Goal: Task Accomplishment & Management: Manage account settings

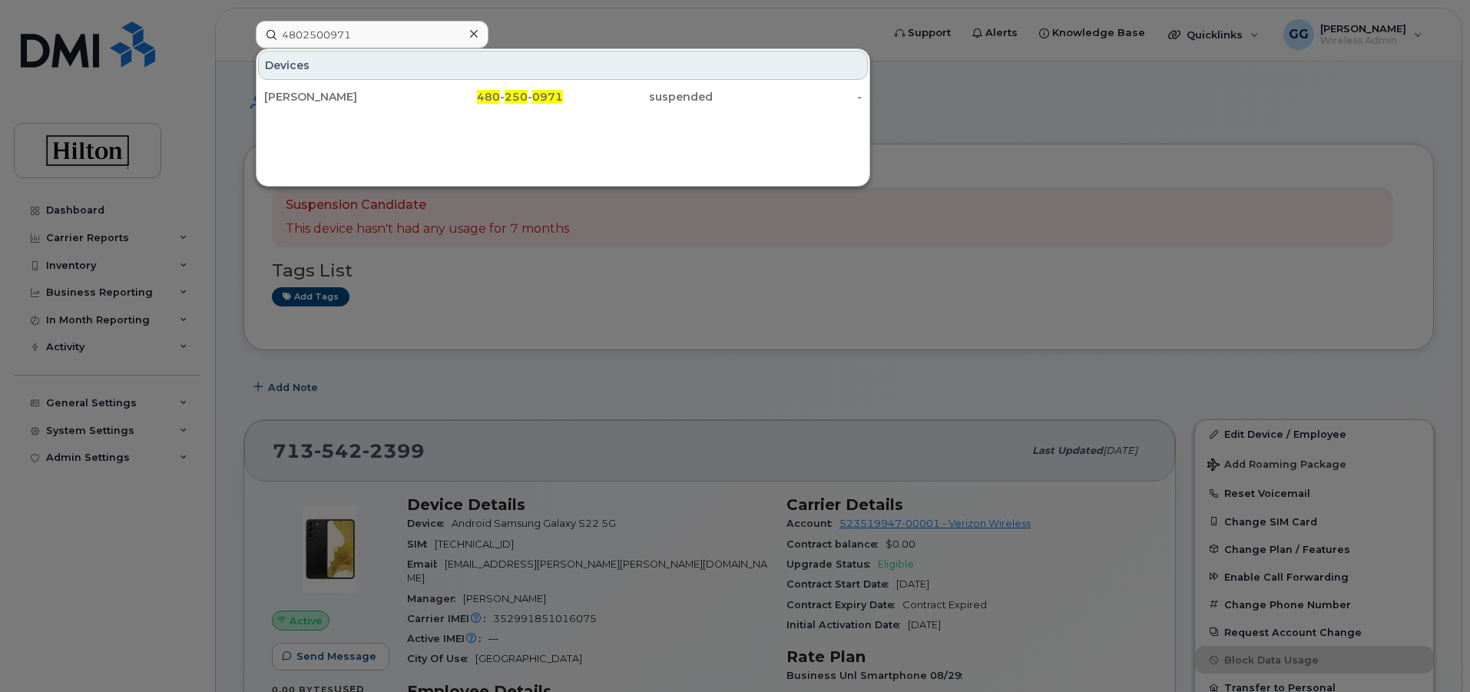
click at [353, 35] on input "4802500971" at bounding box center [372, 35] width 233 height 28
drag, startPoint x: 376, startPoint y: 35, endPoint x: 239, endPoint y: 58, distance: 138.7
click at [244, 48] on div "4802500971 Devices MICHAEL BARNHART 480 - 250 - 0971 suspended -" at bounding box center [564, 35] width 641 height 28
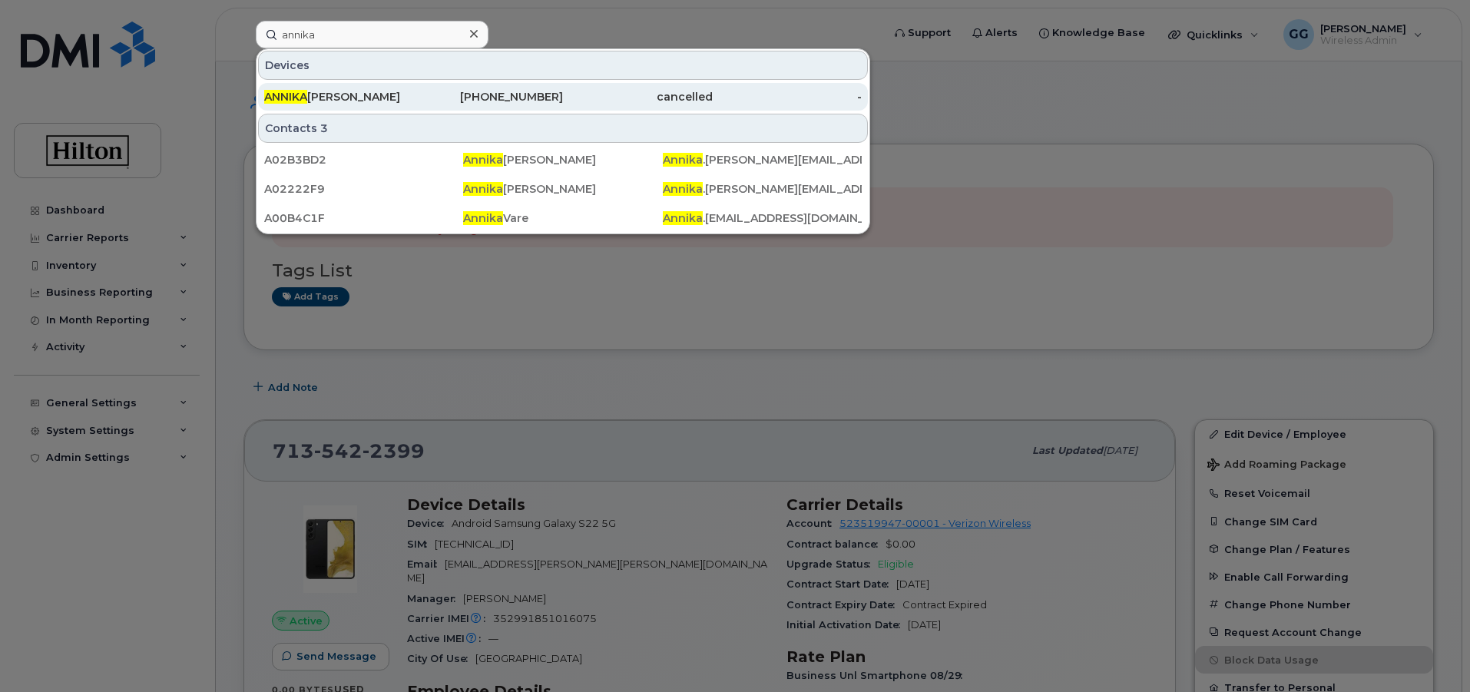
type input "annika"
click at [554, 104] on div "571-672-6002" at bounding box center [489, 96] width 150 height 15
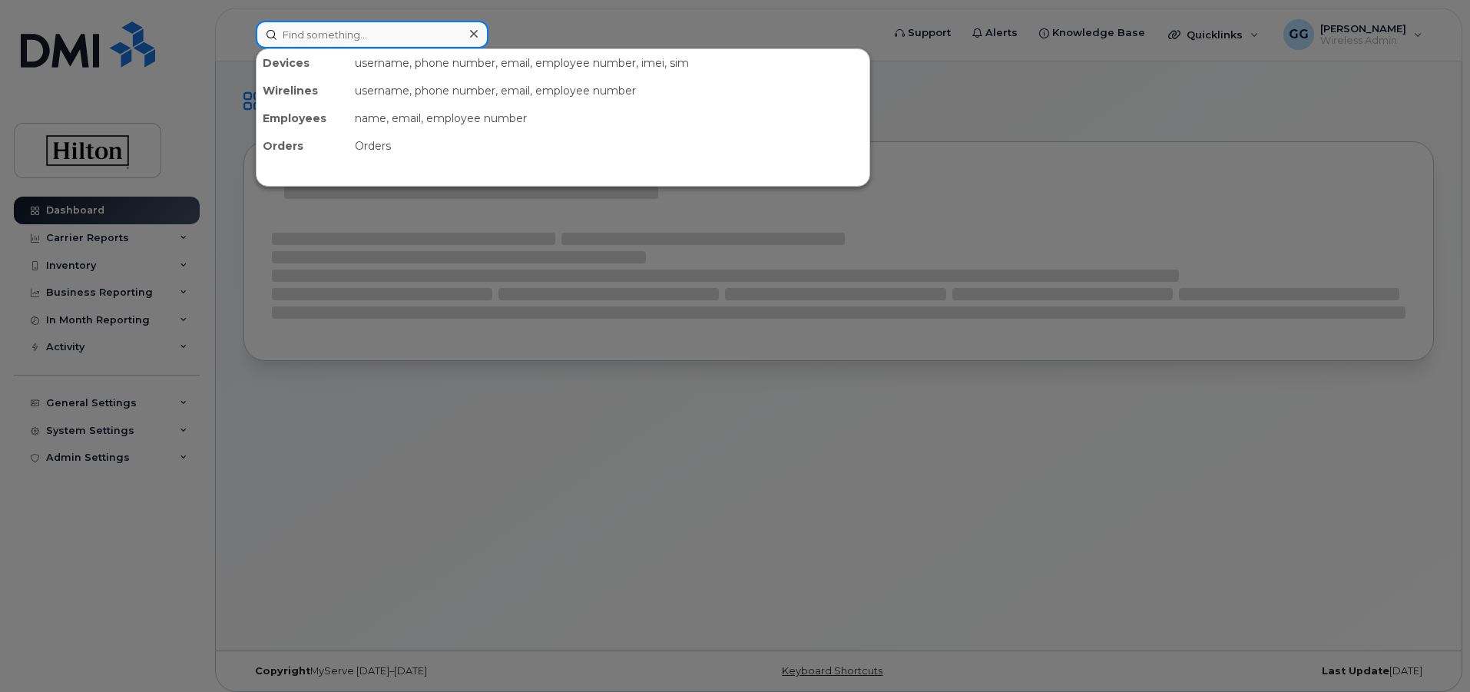
click at [301, 34] on input at bounding box center [372, 35] width 233 height 28
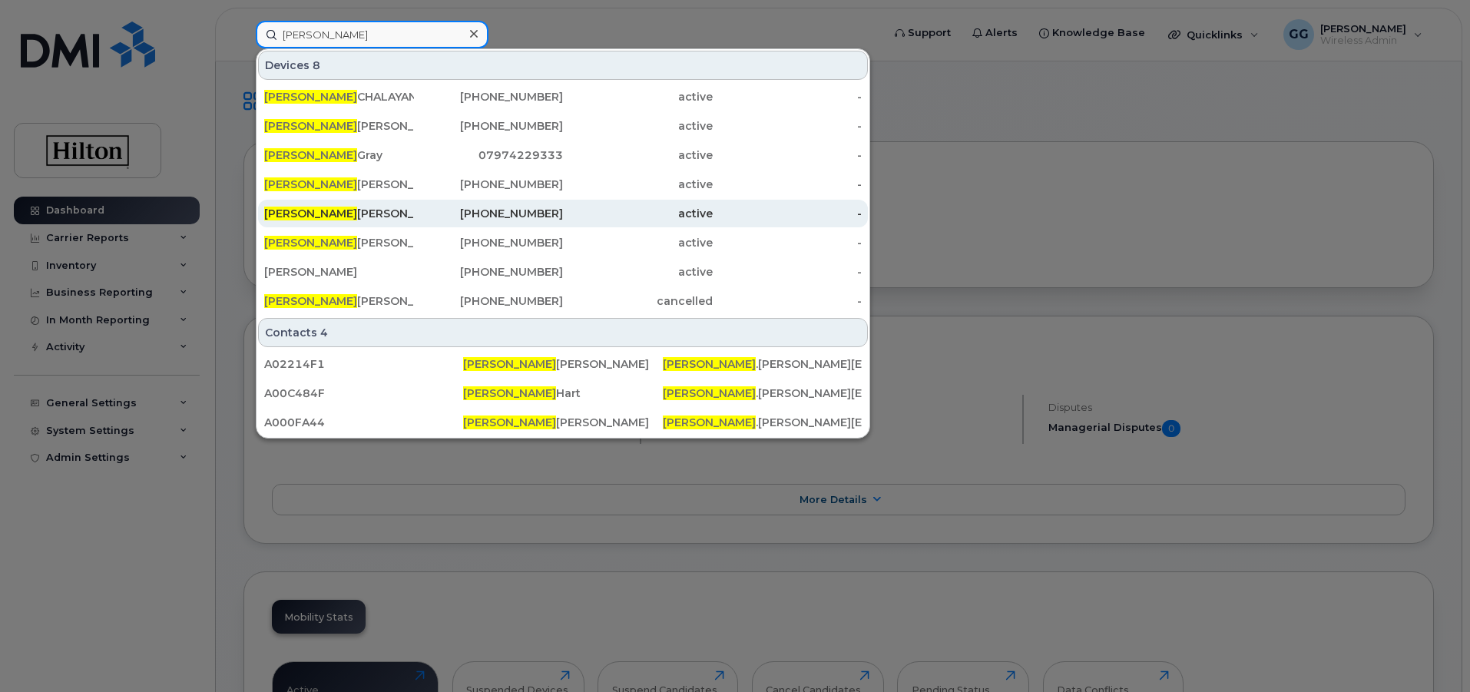
type input "colleen"
click at [512, 209] on div "773-263-4681" at bounding box center [489, 213] width 150 height 15
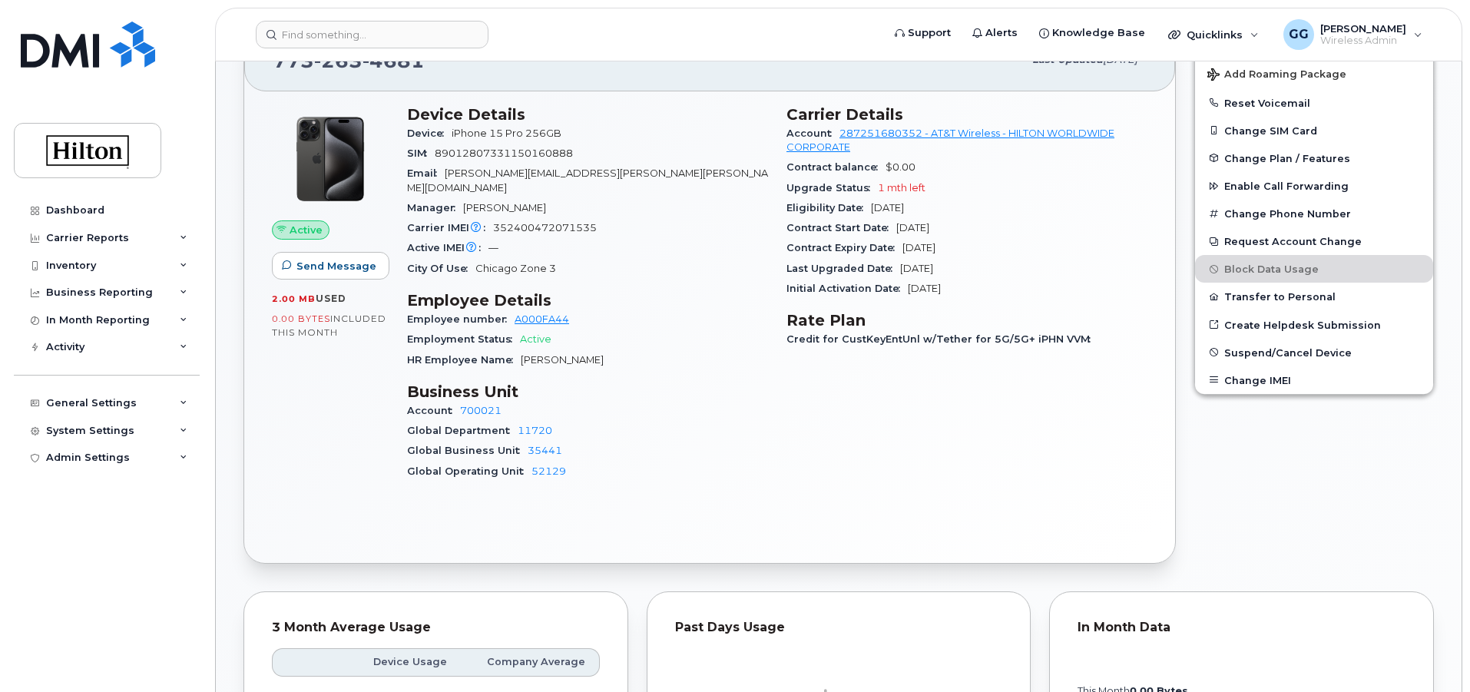
scroll to position [307, 0]
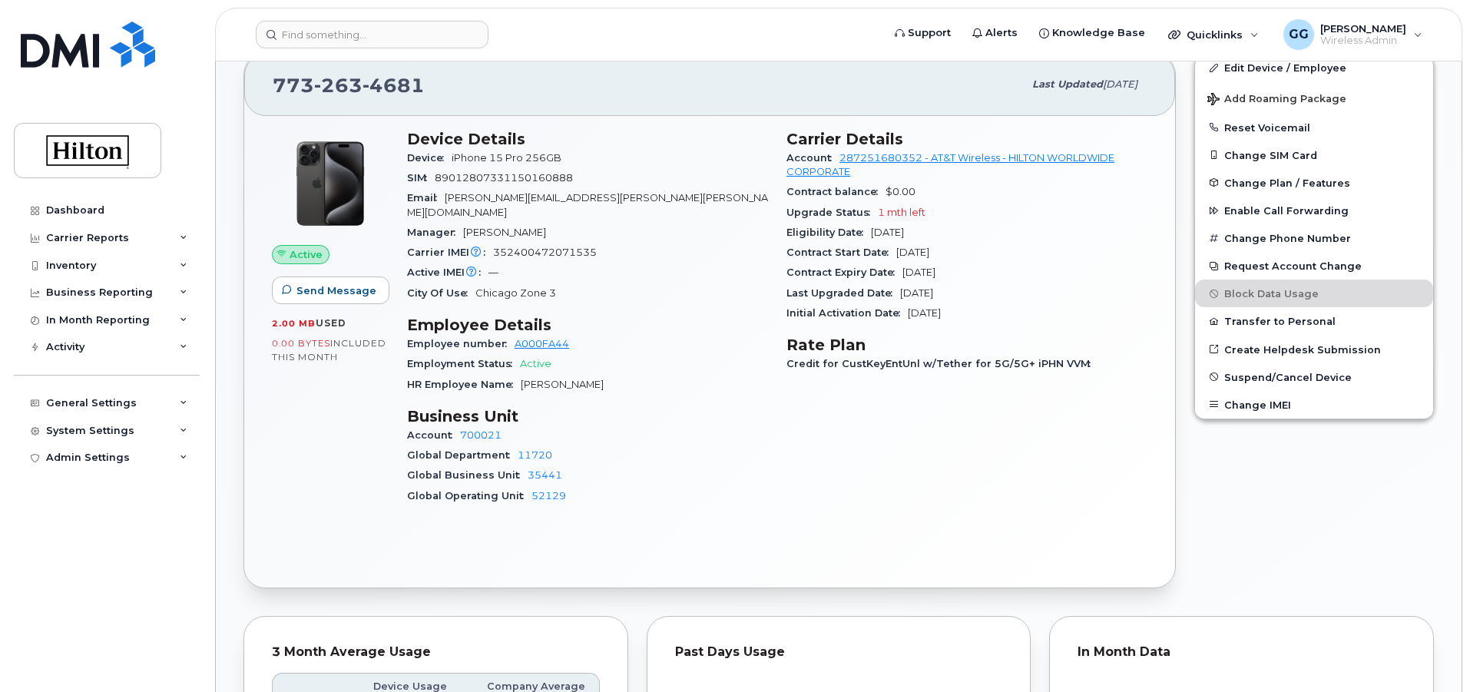
drag, startPoint x: 396, startPoint y: 402, endPoint x: 539, endPoint y: 418, distance: 144.6
click at [539, 418] on div "Active Send Message 2.00 MB  used 0.00 Bytes  included this month Device Detail…" at bounding box center [710, 324] width 894 height 407
click at [551, 426] on div "Account 700021" at bounding box center [587, 436] width 361 height 20
click at [652, 517] on div "Active Send Message 2.00 MB  used 0.00 Bytes  included this month Device Detail…" at bounding box center [709, 352] width 931 height 472
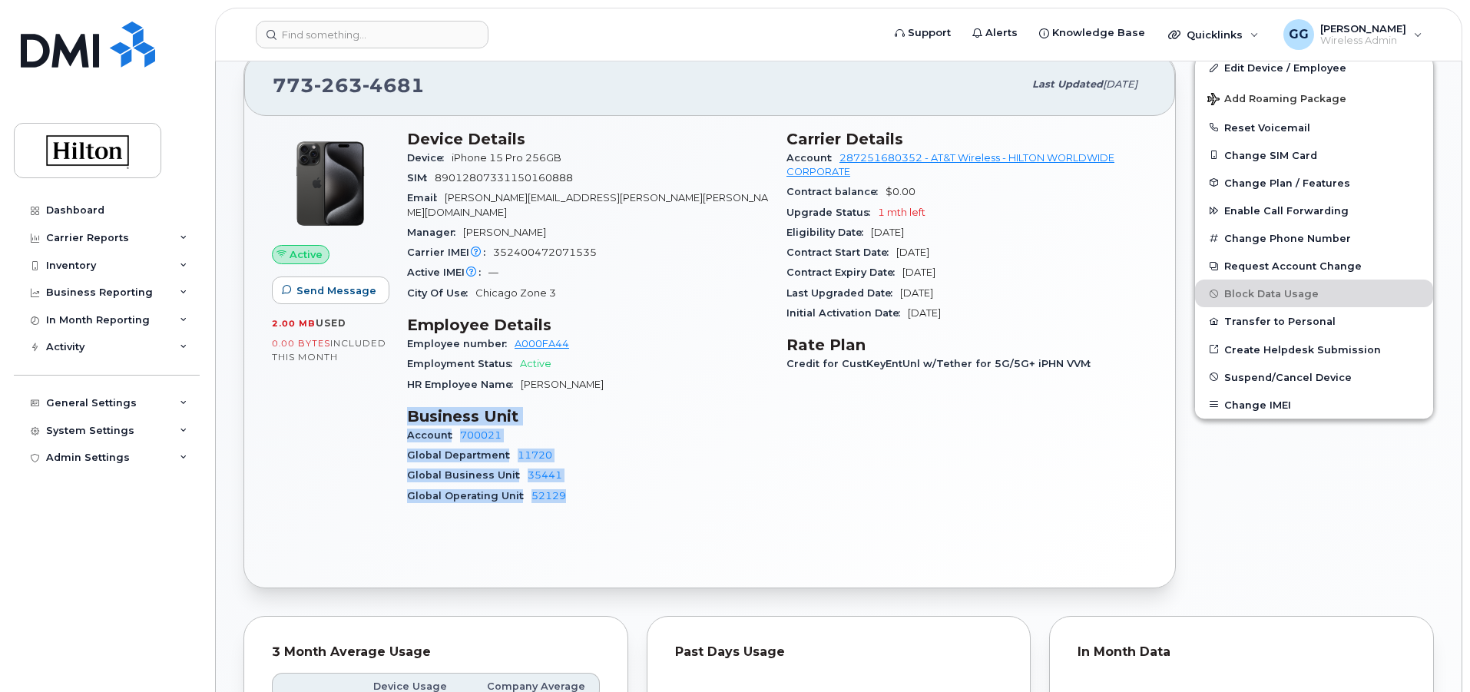
drag, startPoint x: 405, startPoint y: 403, endPoint x: 561, endPoint y: 492, distance: 179.2
click at [561, 492] on div "Device Details Device iPhone 15 Pro 256GB SIM [TECHNICAL_ID] Email [PERSON_NAME…" at bounding box center [587, 324] width 379 height 407
copy section "Business Unit Account 700021 Global Department 11720 Global Business Unit 35441…"
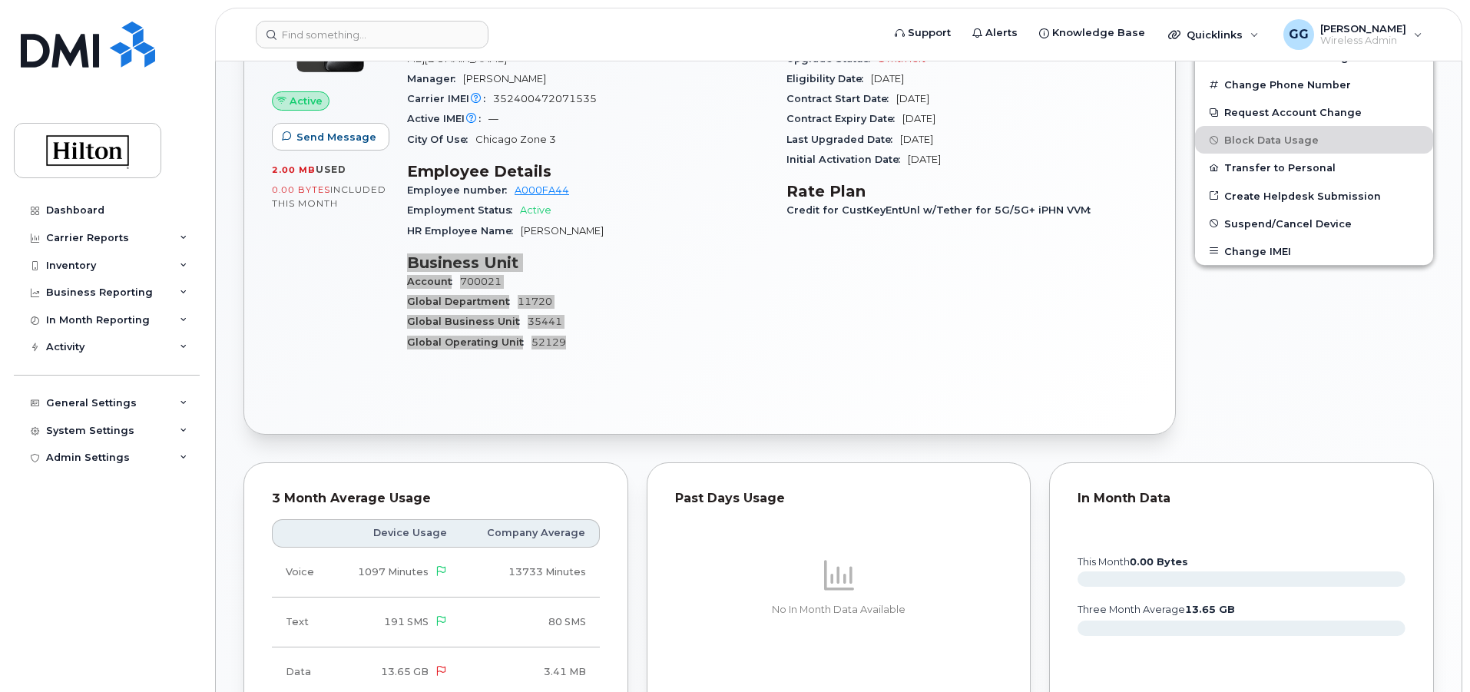
scroll to position [230, 0]
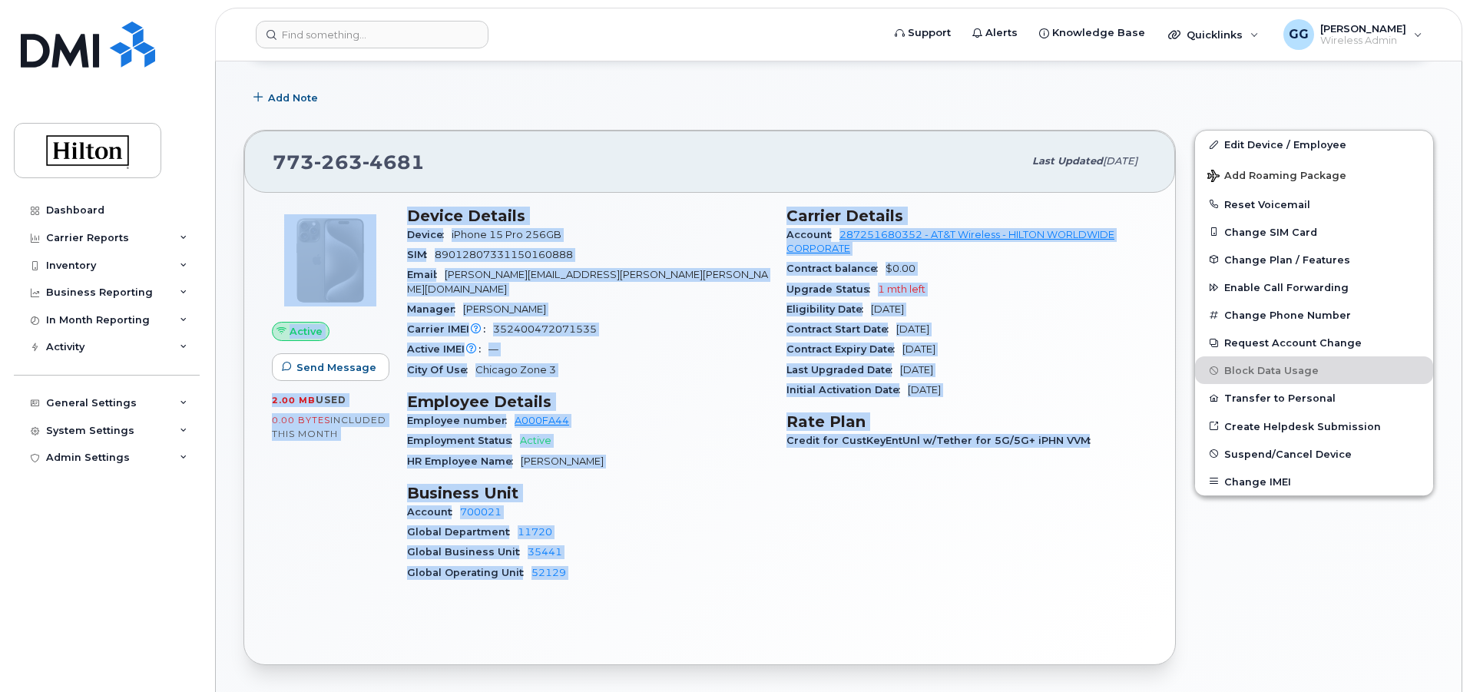
drag, startPoint x: 394, startPoint y: 209, endPoint x: 1148, endPoint y: 555, distance: 829.4
click at [1148, 555] on div "Active Send Message 2.00 MB  used 0.00 Bytes  included this month Device Detail…" at bounding box center [710, 400] width 894 height 407
copy div "Active Send Message 2.00 MB  used 0.00 Bytes  included this month Device Detail…"
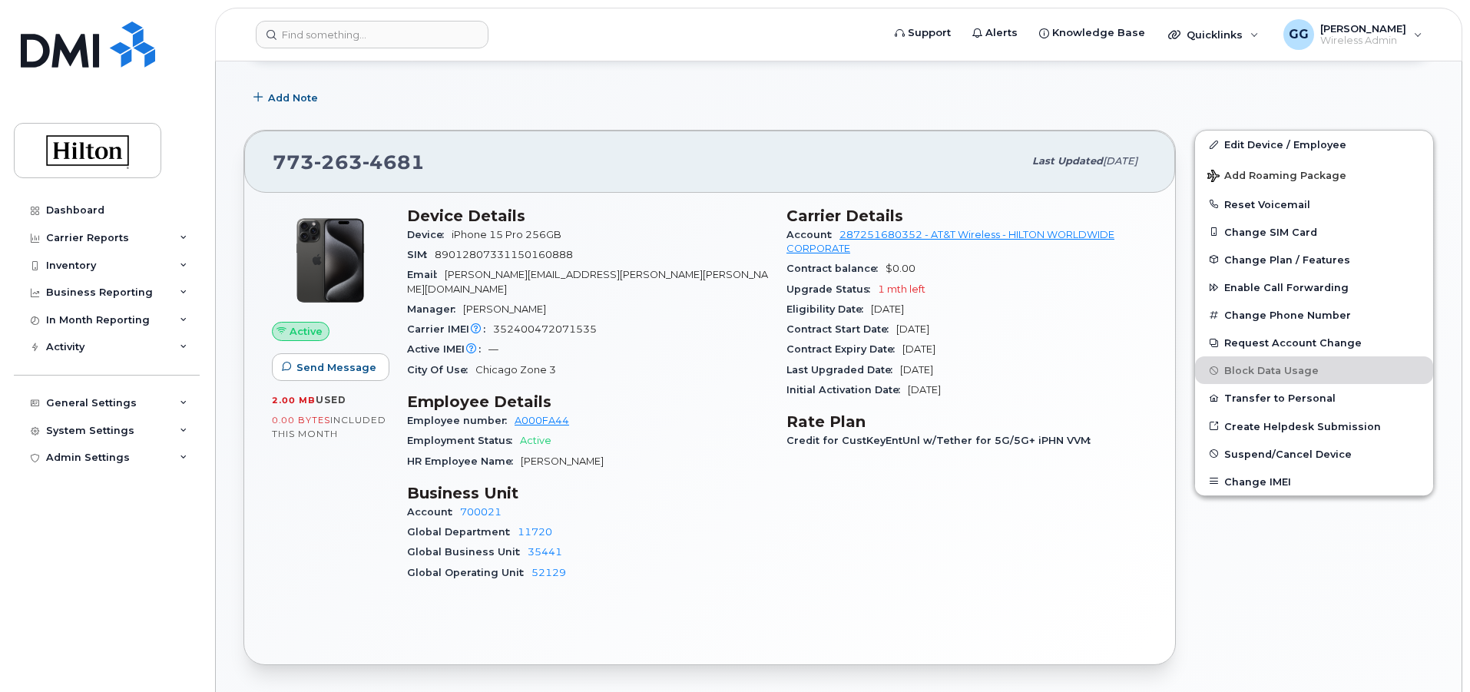
click at [450, 165] on div "773 263 4681" at bounding box center [648, 161] width 751 height 32
drag, startPoint x: 449, startPoint y: 161, endPoint x: 302, endPoint y: 170, distance: 147.0
click at [244, 178] on div "773 263 4681 Last updated Aug 11, 2025 Active Send Message 2.00 MB  used 0.00 B…" at bounding box center [710, 397] width 933 height 535
copy span "773 263 4681"
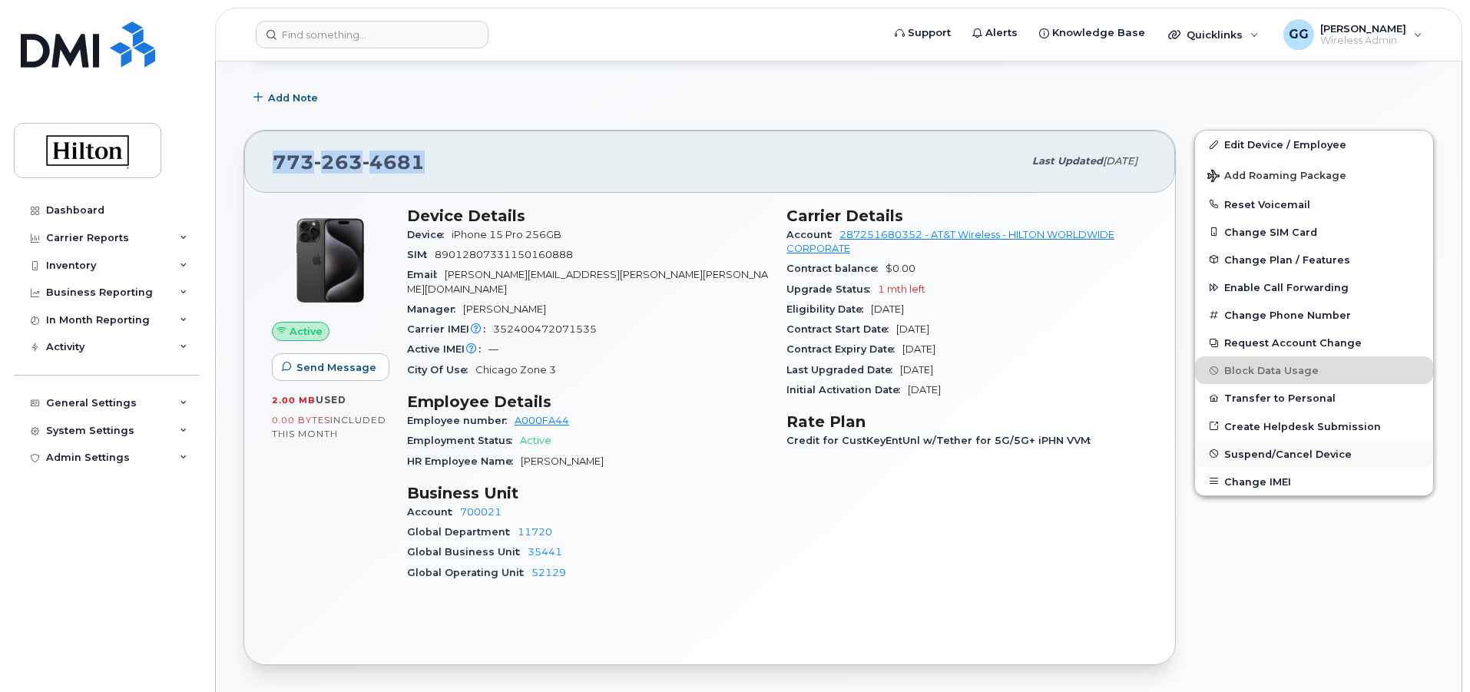
click at [1229, 456] on span "Suspend/Cancel Device" at bounding box center [1289, 454] width 128 height 12
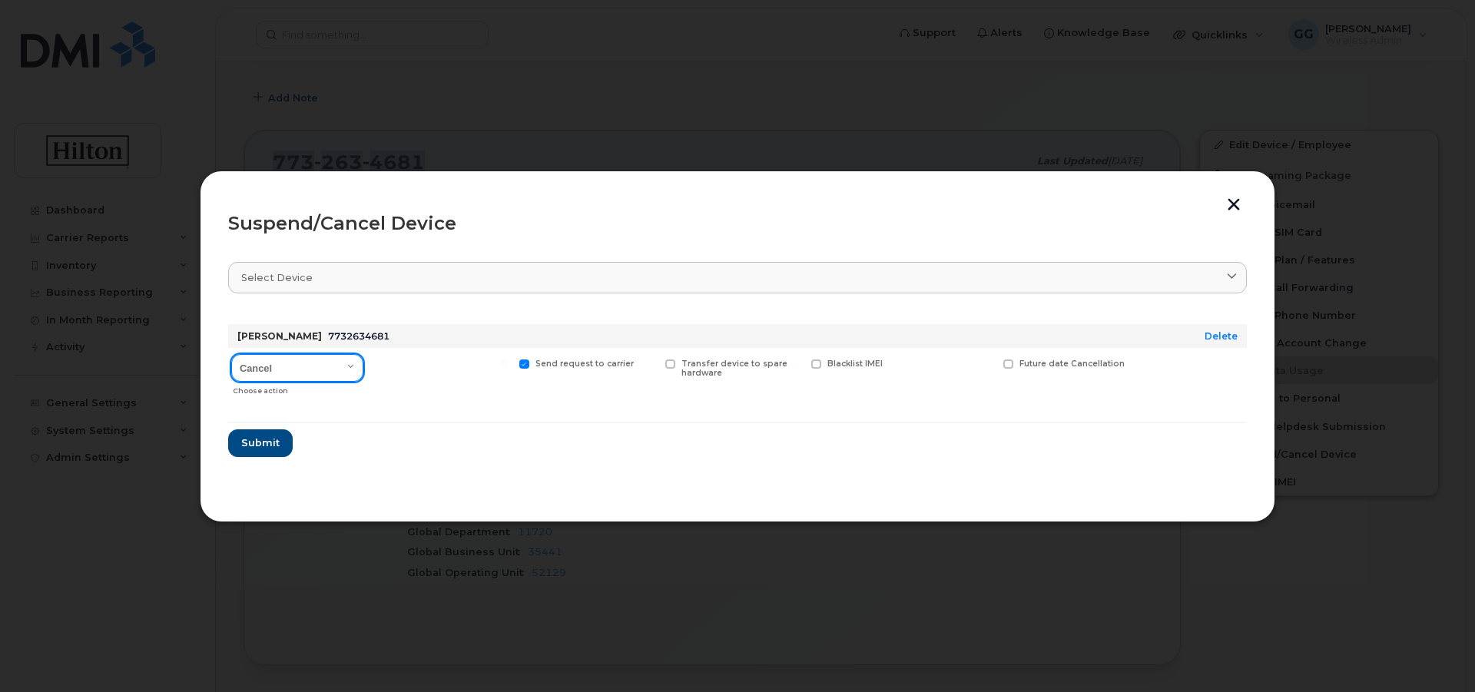
click at [351, 360] on select "Cancel Suspend - Reduced Rate Suspend - Full Rate Suspend - Lost Device/Stolen …" at bounding box center [297, 368] width 132 height 28
select select "[object Object]"
click at [231, 354] on select "Cancel Suspend - Reduced Rate Suspend - Full Rate Suspend - Lost Device/Stolen …" at bounding box center [297, 368] width 132 height 28
drag, startPoint x: 526, startPoint y: 181, endPoint x: 668, endPoint y: 178, distance: 142.1
click at [668, 178] on div "Suspend/Cancel Device Select device Type first three symbols or more COLLEEN O …" at bounding box center [737, 347] width 1075 height 352
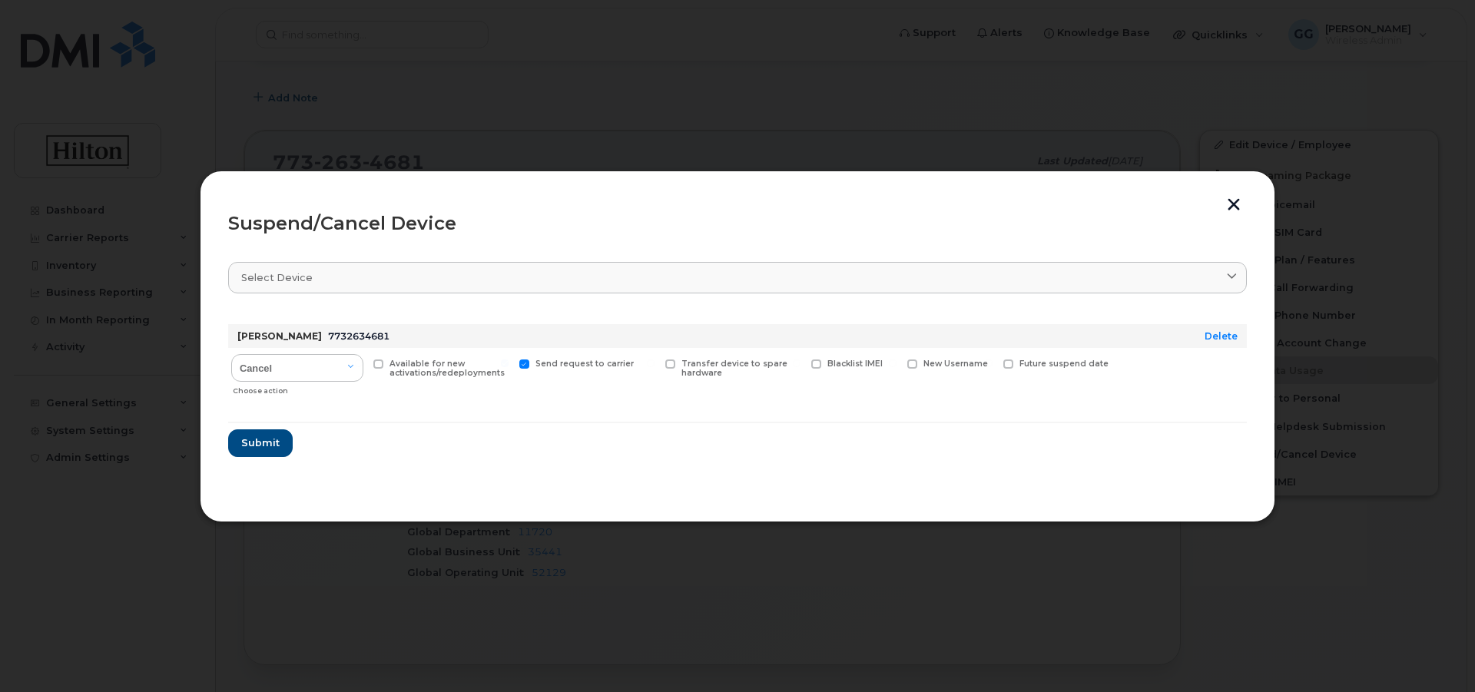
click at [1231, 201] on button "button" at bounding box center [1233, 206] width 23 height 16
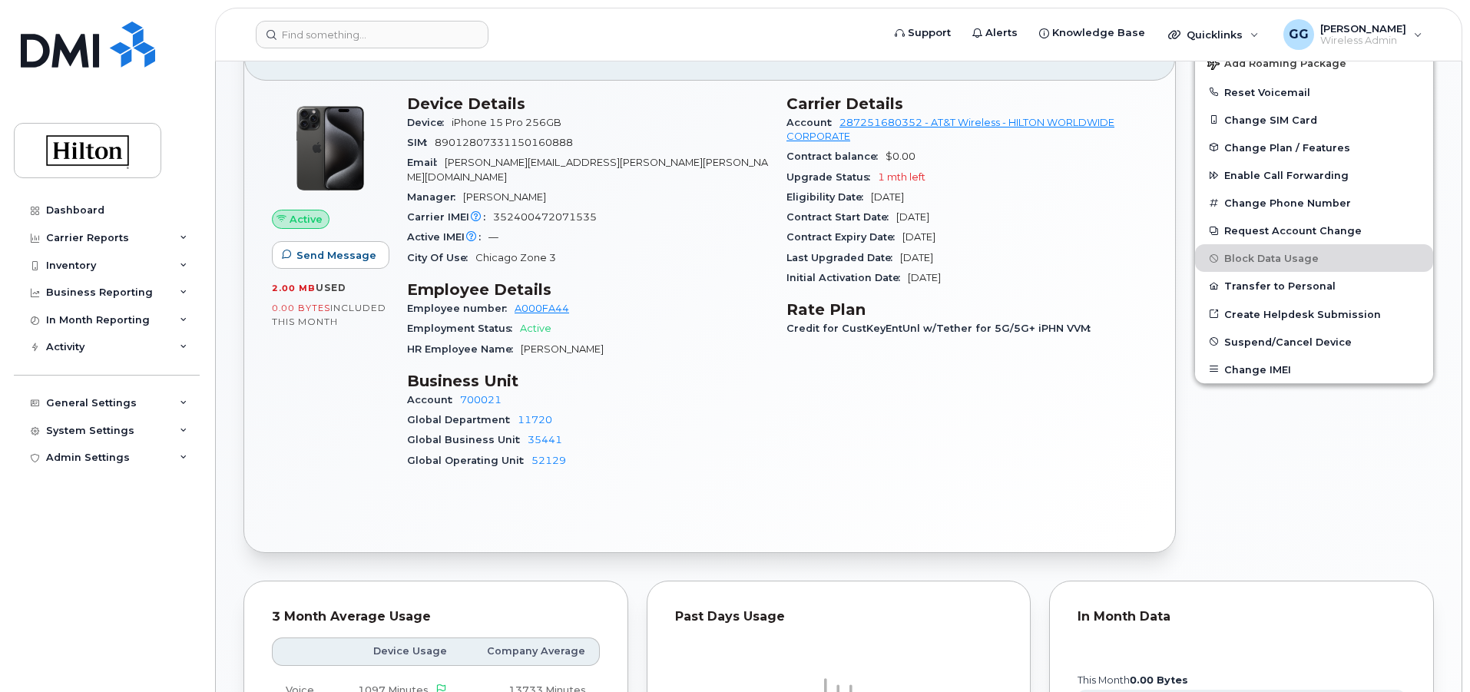
scroll to position [384, 0]
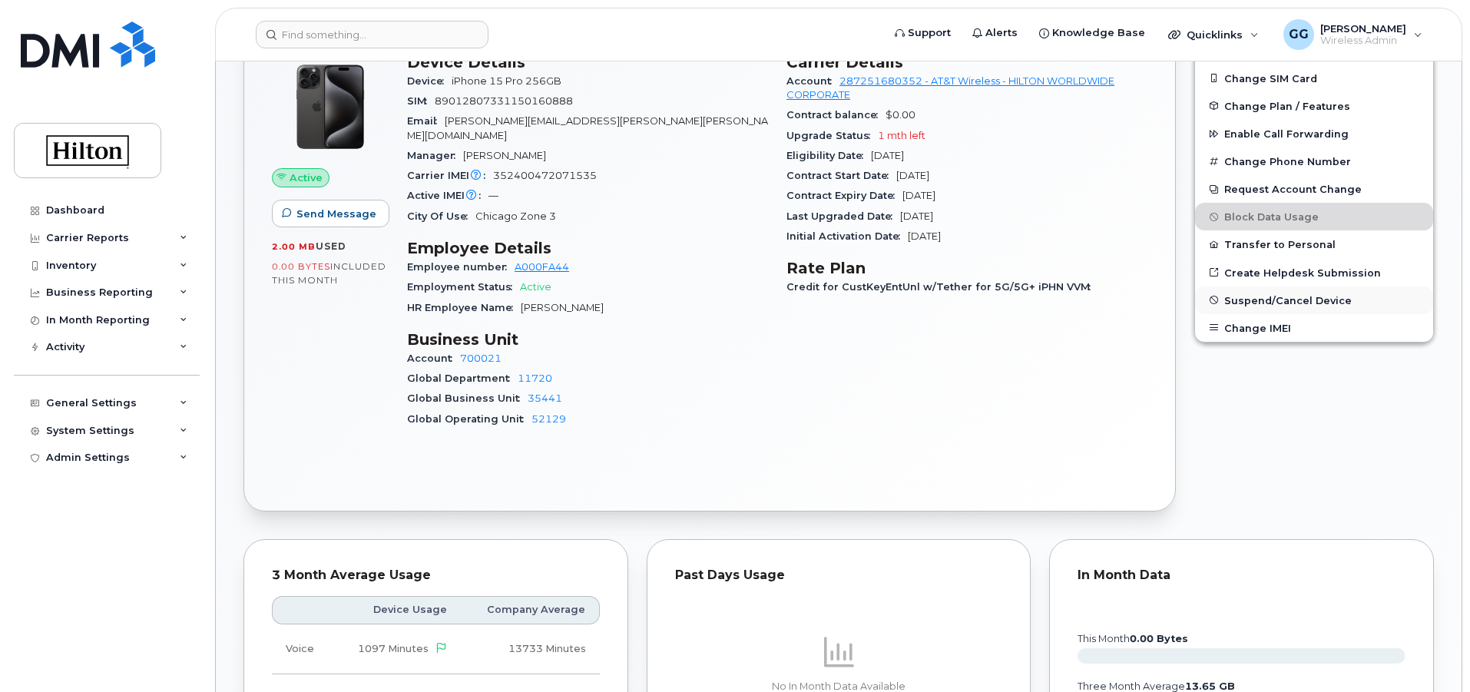
click at [1231, 297] on span "Suspend/Cancel Device" at bounding box center [1289, 300] width 128 height 12
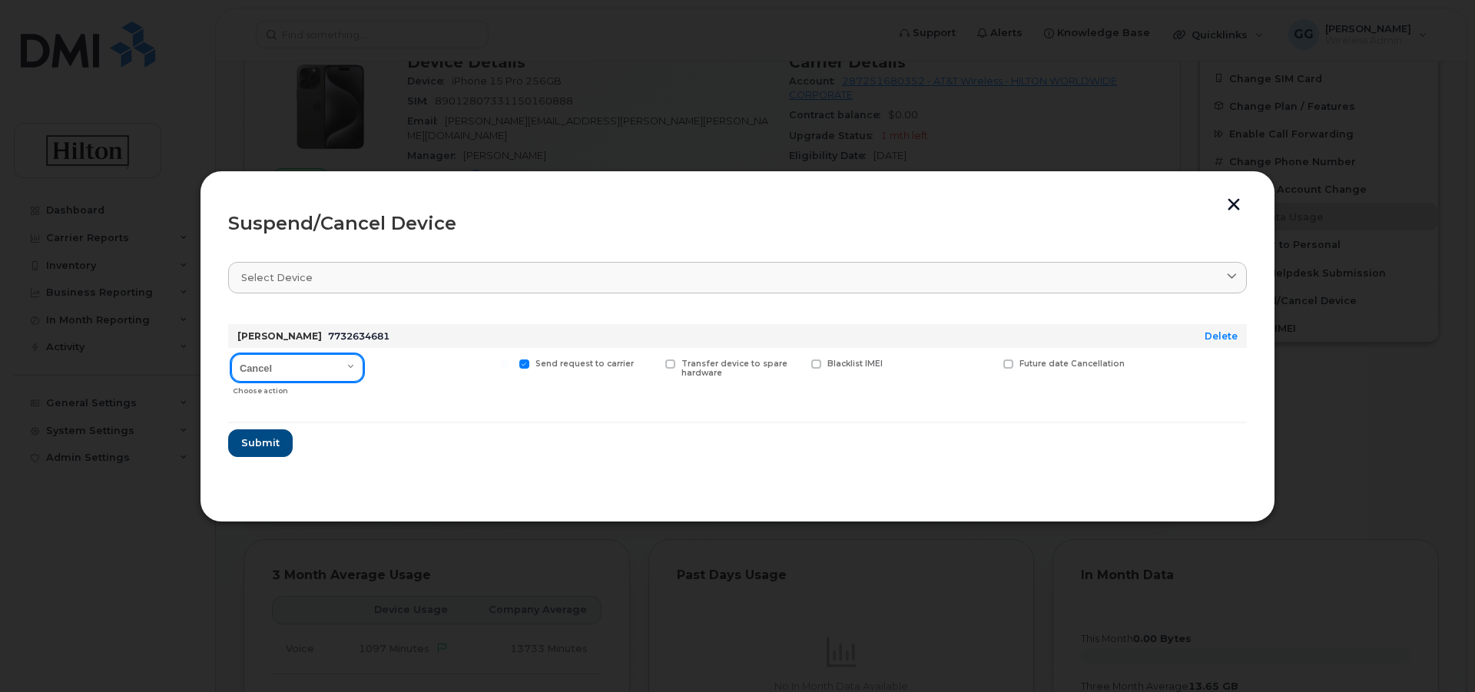
click at [352, 365] on select "Cancel Suspend - Reduced Rate Suspend - Full Rate Suspend - Lost Device/Stolen …" at bounding box center [297, 368] width 132 height 28
select select "[object Object]"
click at [231, 354] on select "Cancel Suspend - Reduced Rate Suspend - Full Rate Suspend - Lost Device/Stolen …" at bounding box center [297, 368] width 132 height 28
click at [263, 439] on span "Submit" at bounding box center [259, 443] width 38 height 15
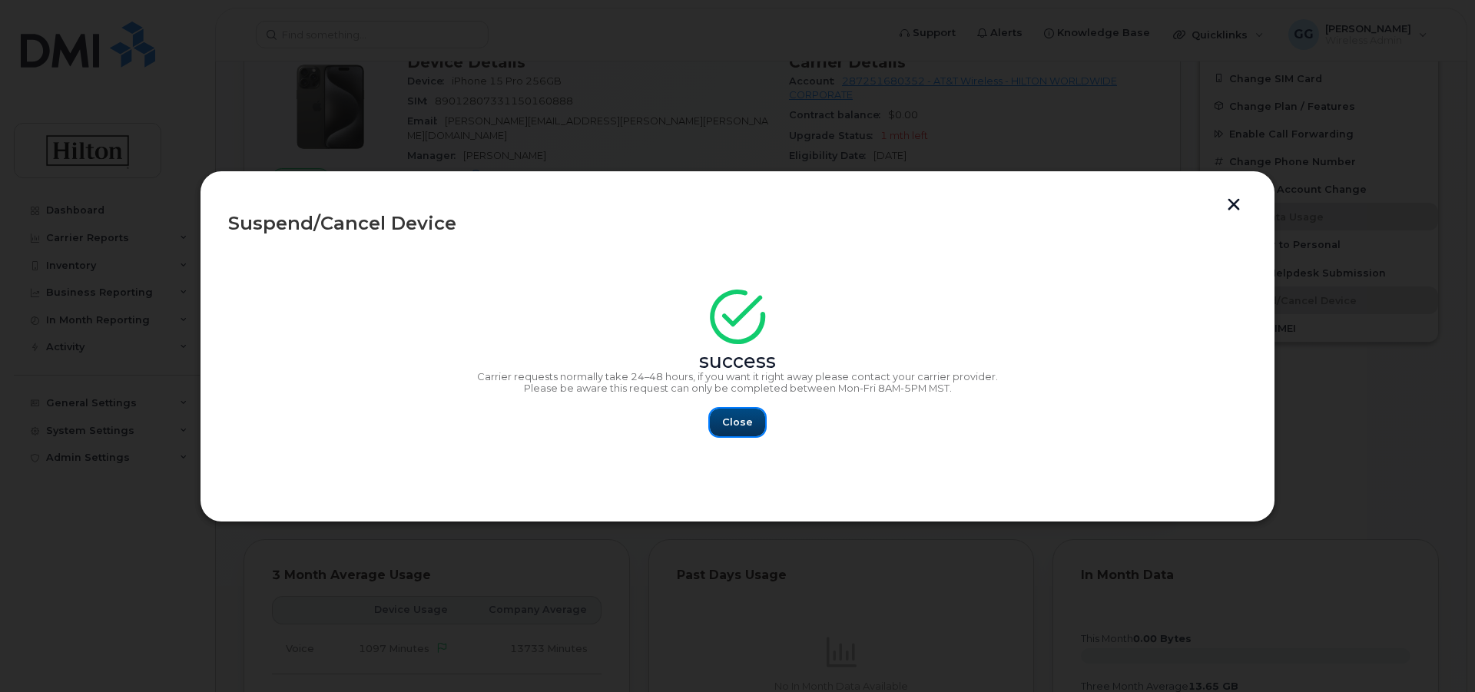
click at [741, 412] on button "Close" at bounding box center [737, 423] width 55 height 28
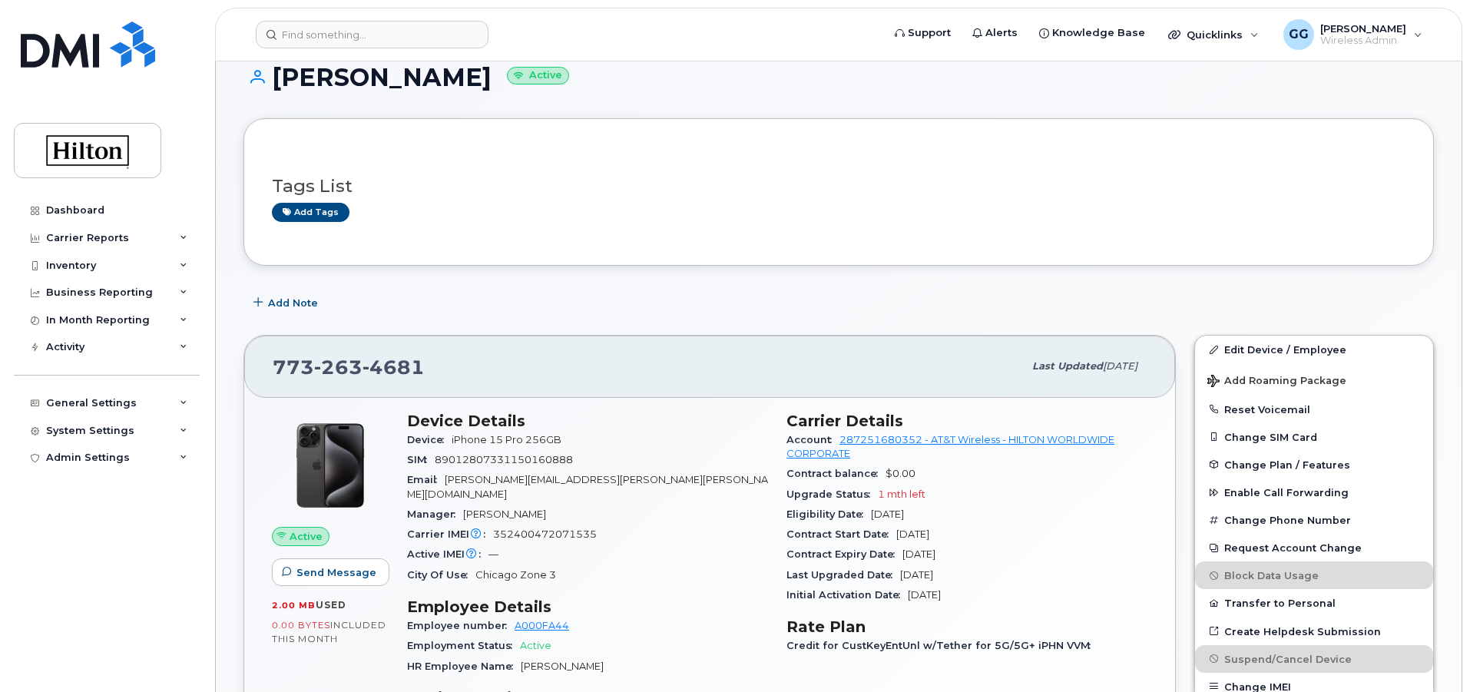
scroll to position [0, 0]
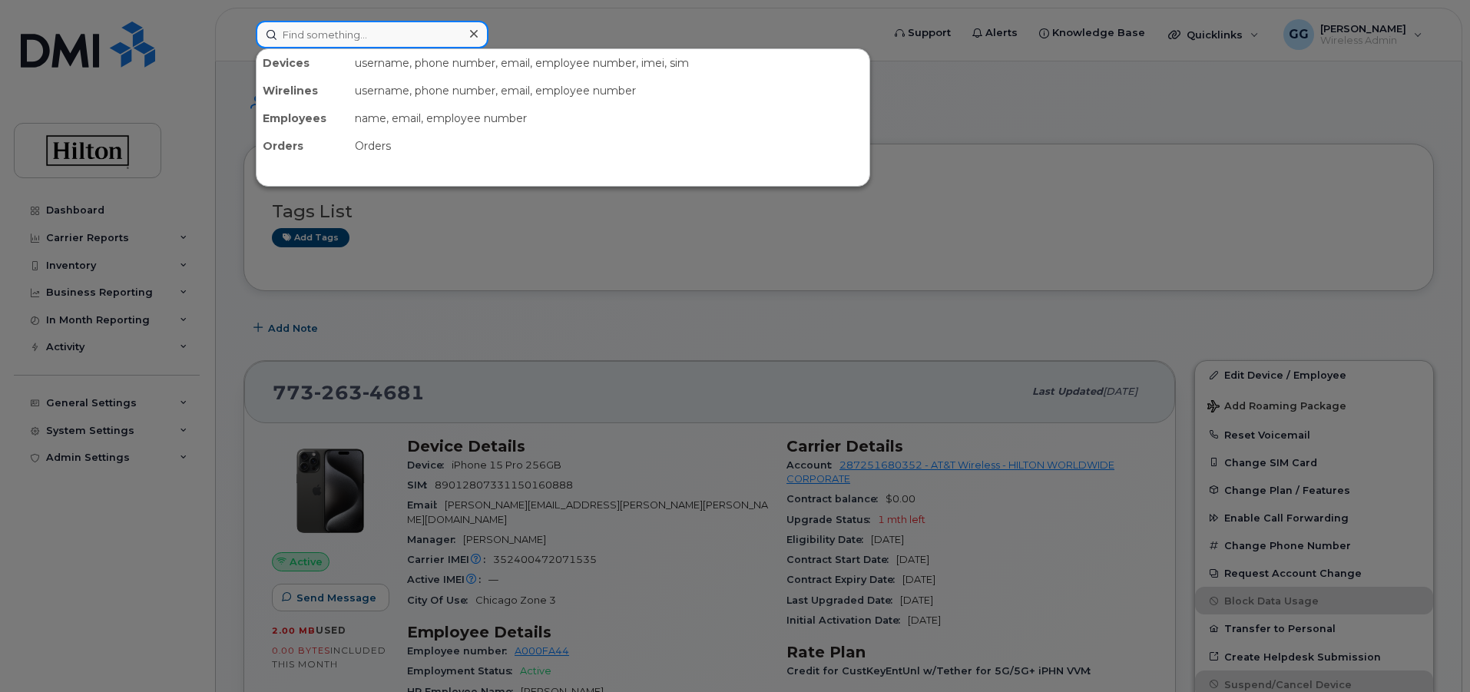
click at [335, 28] on input at bounding box center [372, 35] width 233 height 28
click at [367, 38] on input at bounding box center [372, 35] width 233 height 28
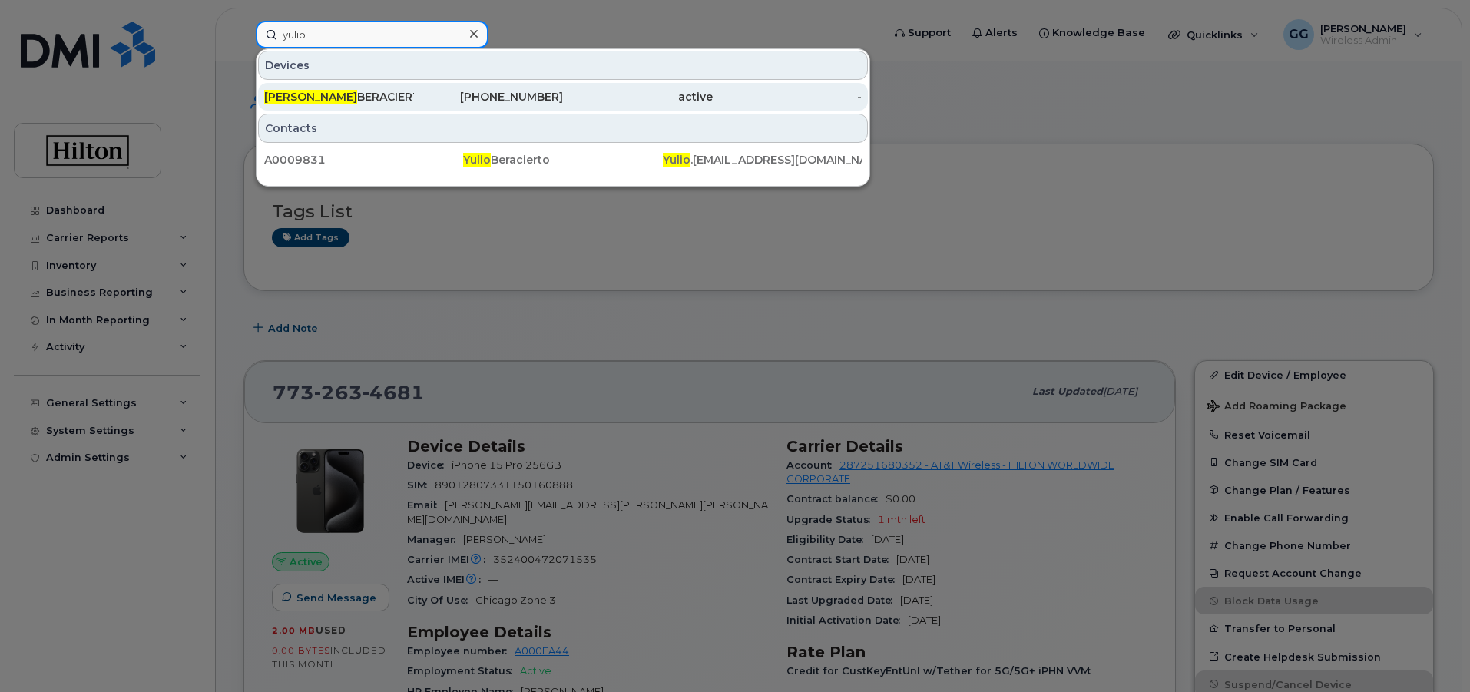
type input "yulio"
click at [537, 92] on div "305-632-3162" at bounding box center [489, 96] width 150 height 15
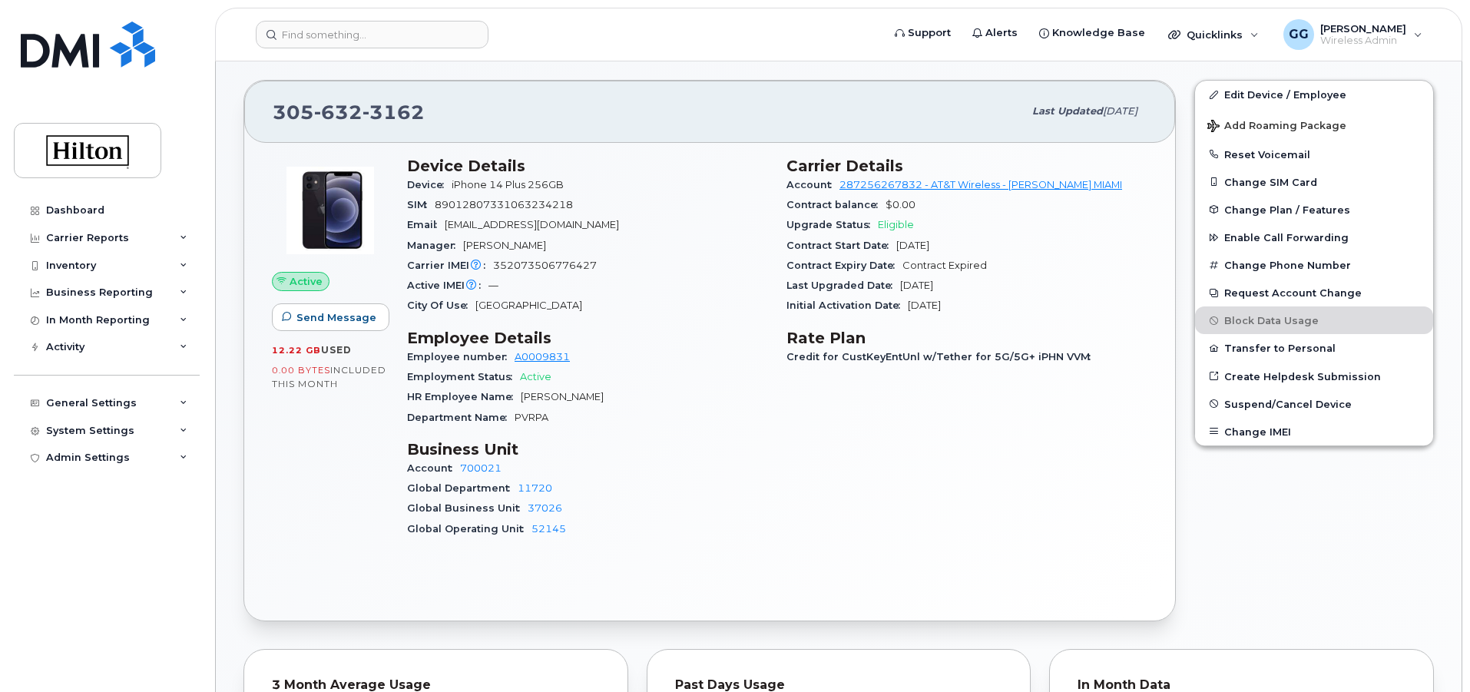
scroll to position [307, 0]
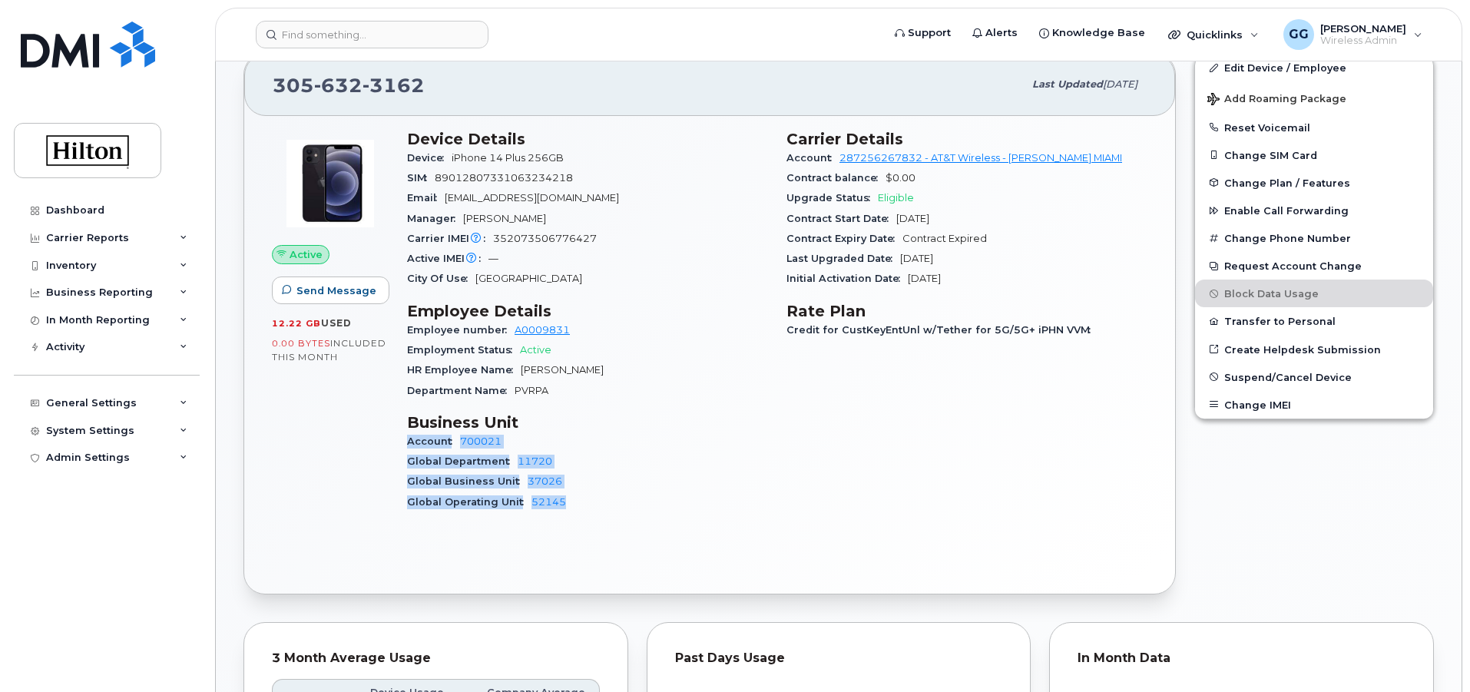
drag, startPoint x: 409, startPoint y: 441, endPoint x: 590, endPoint y: 519, distance: 197.2
click at [590, 519] on div "Device Details Device iPhone 14 Plus 256GB SIM [TECHNICAL_ID] Email [EMAIL_ADDR…" at bounding box center [587, 327] width 379 height 413
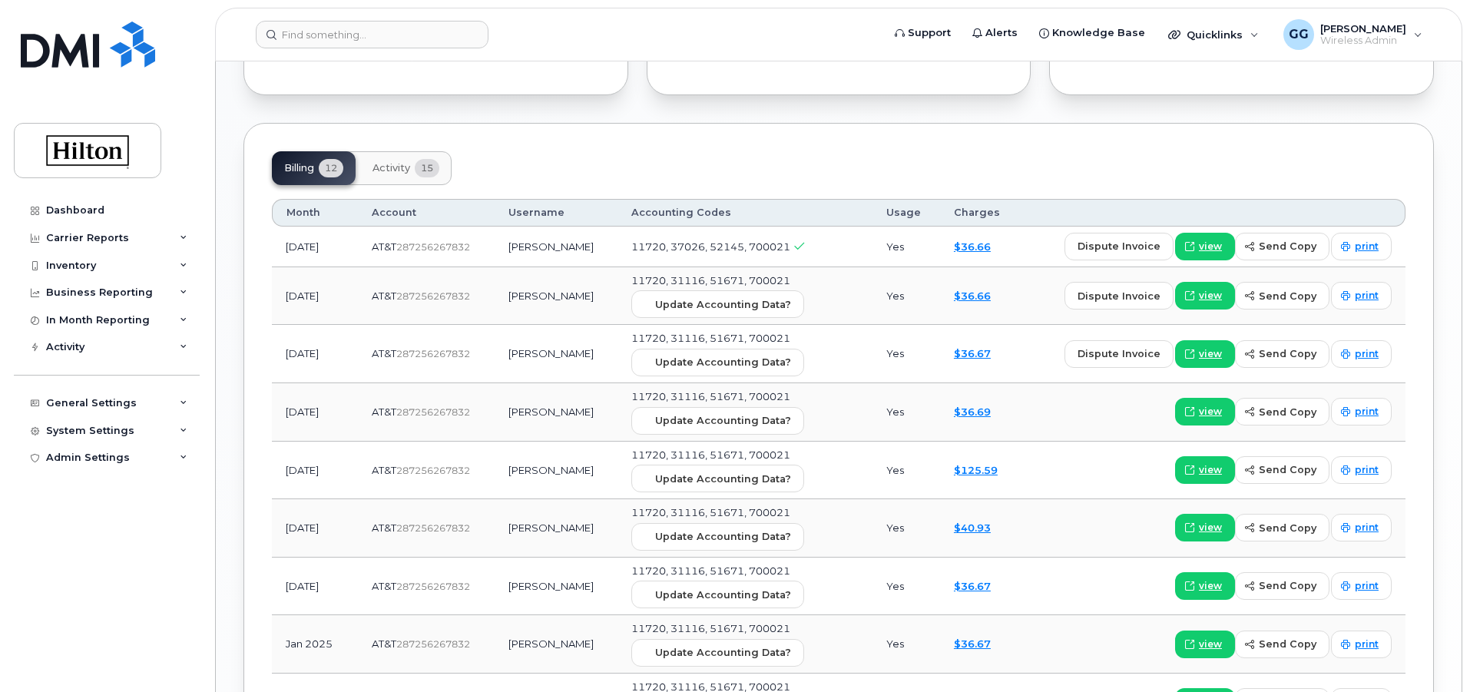
scroll to position [1152, 0]
